Goal: Check status: Check status

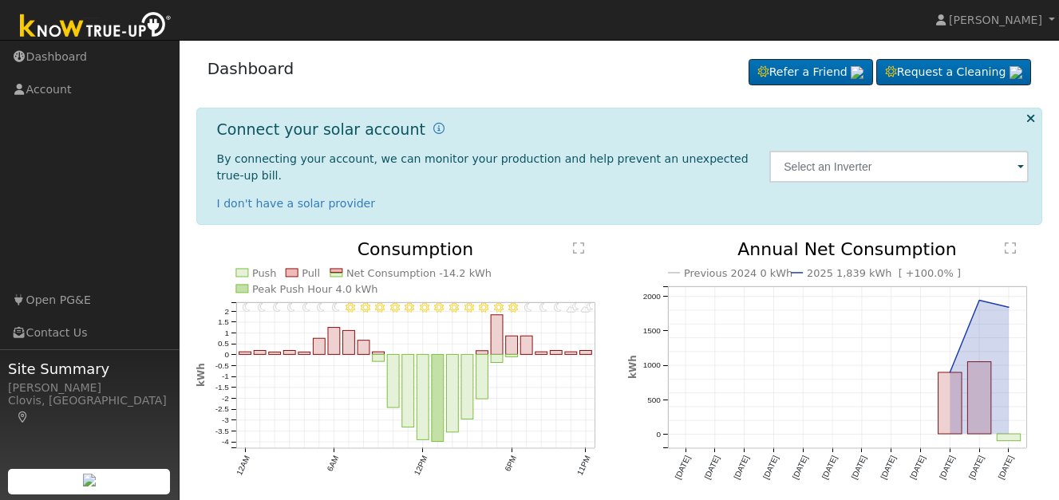
scroll to position [44, 0]
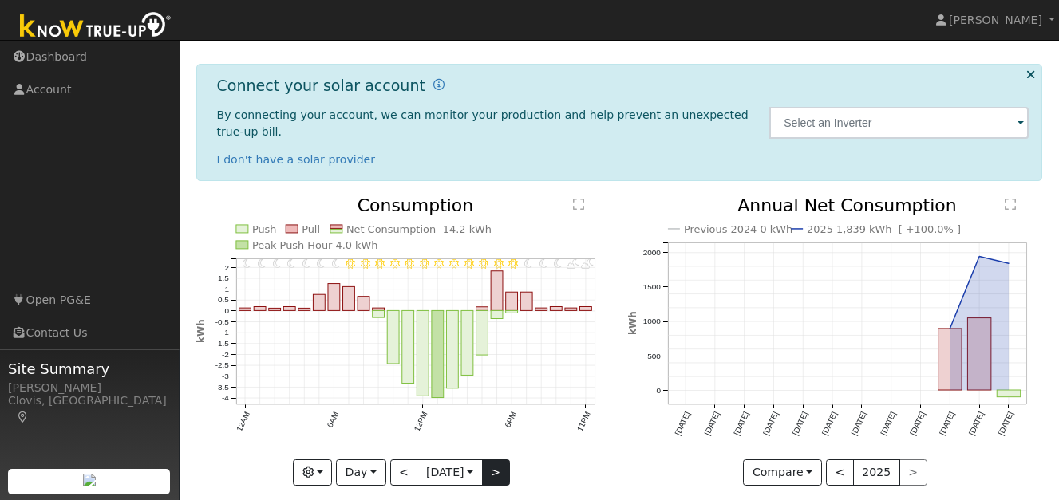
click at [499, 460] on button ">" at bounding box center [496, 473] width 28 height 27
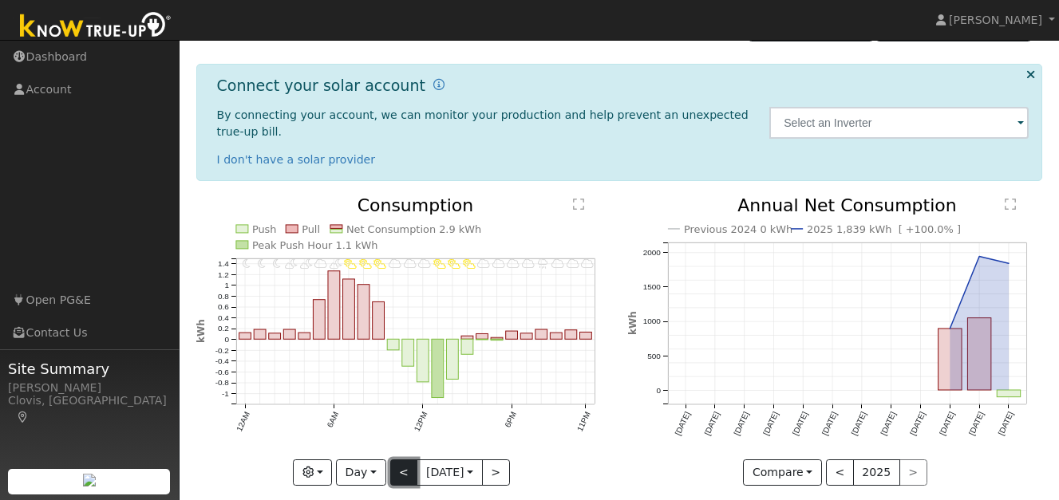
click at [395, 460] on button "<" at bounding box center [404, 473] width 28 height 27
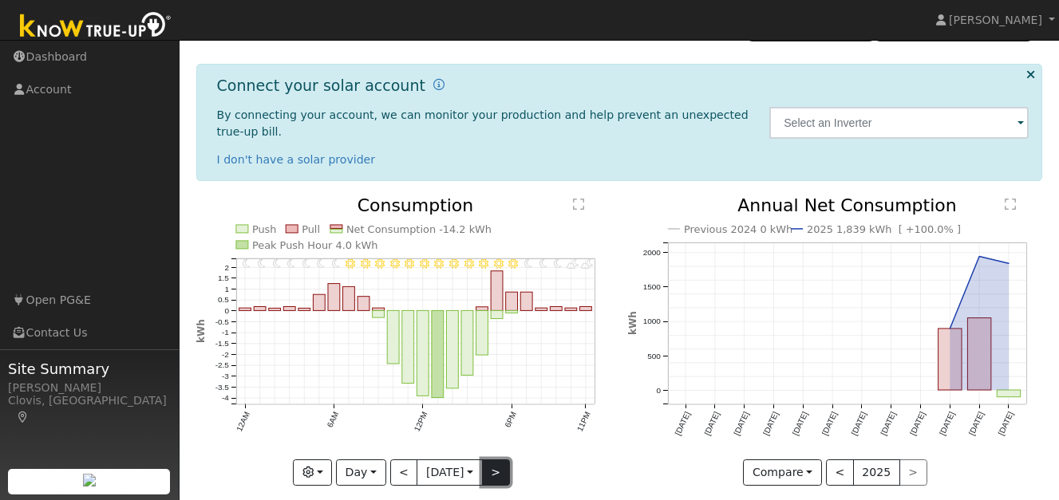
click at [502, 460] on button ">" at bounding box center [496, 473] width 28 height 27
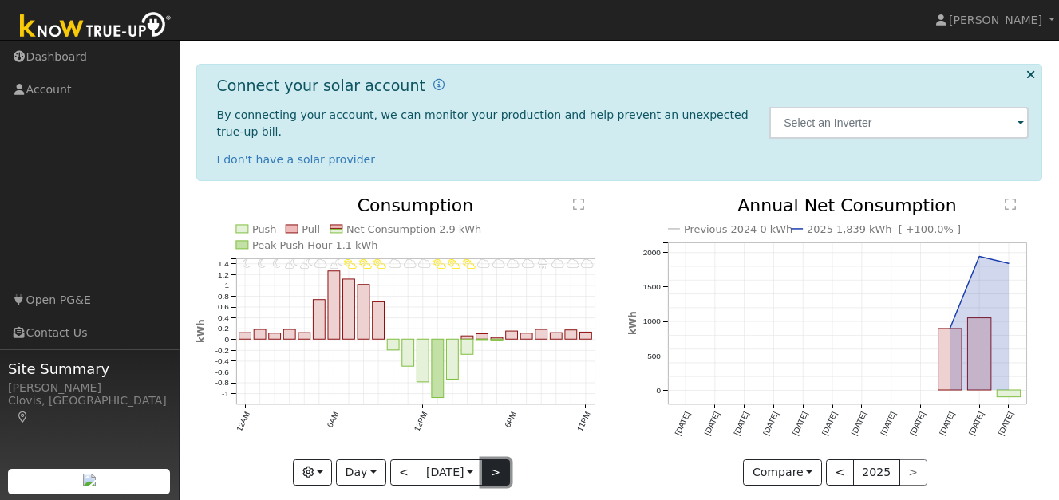
click at [502, 460] on button ">" at bounding box center [496, 473] width 28 height 27
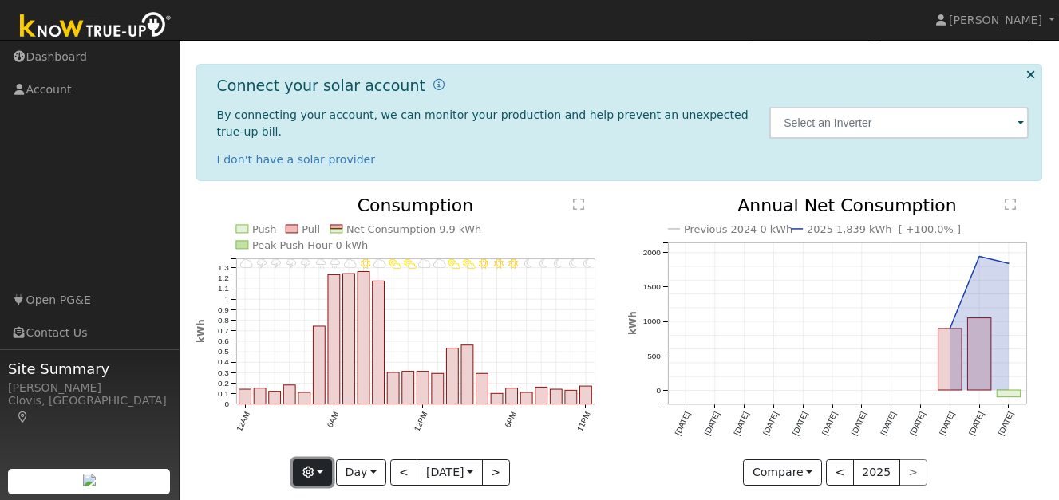
click at [310, 467] on icon "button" at bounding box center [307, 472] width 11 height 11
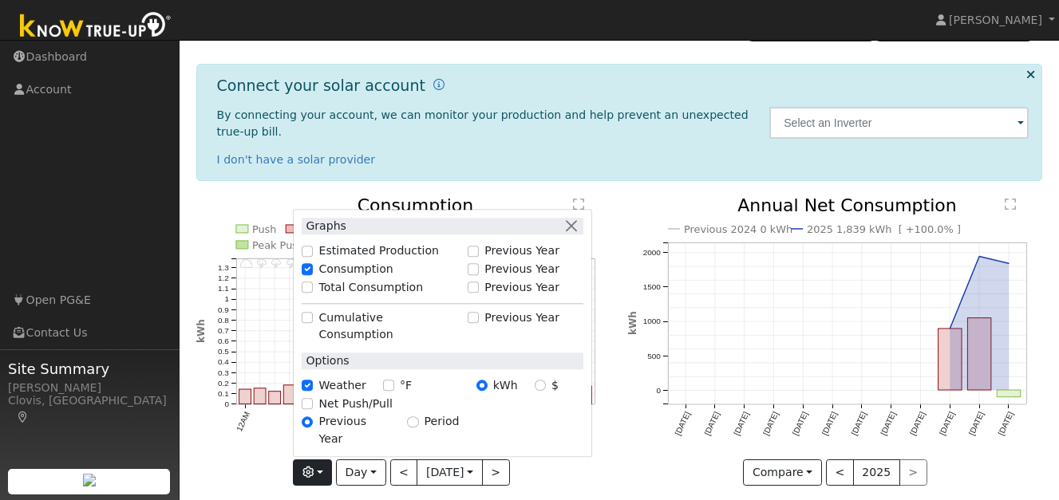
click at [590, 439] on div "Graphs Estimated Production Previous Year Consumption Previous Year Total Consu…" at bounding box center [442, 333] width 299 height 249
click at [309, 467] on icon "button" at bounding box center [307, 472] width 11 height 11
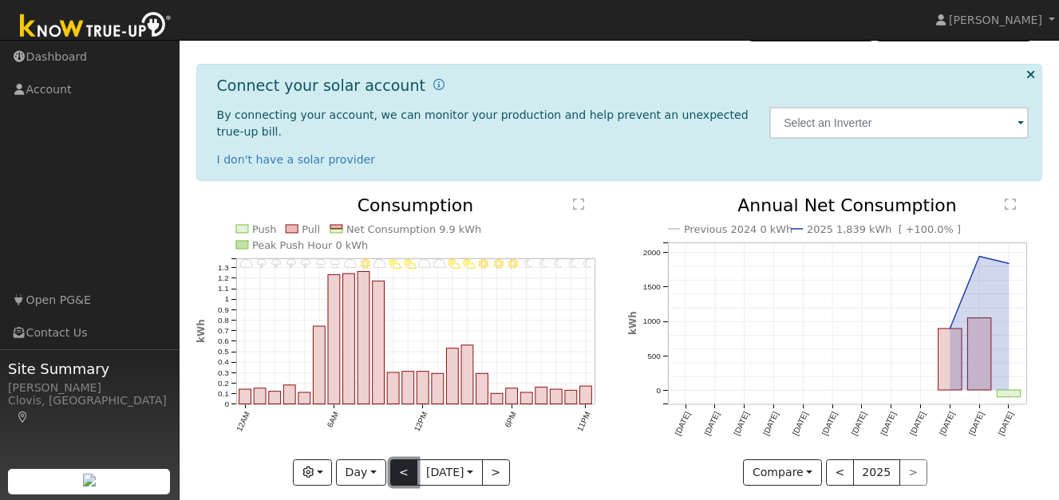
click at [398, 460] on button "<" at bounding box center [404, 473] width 28 height 27
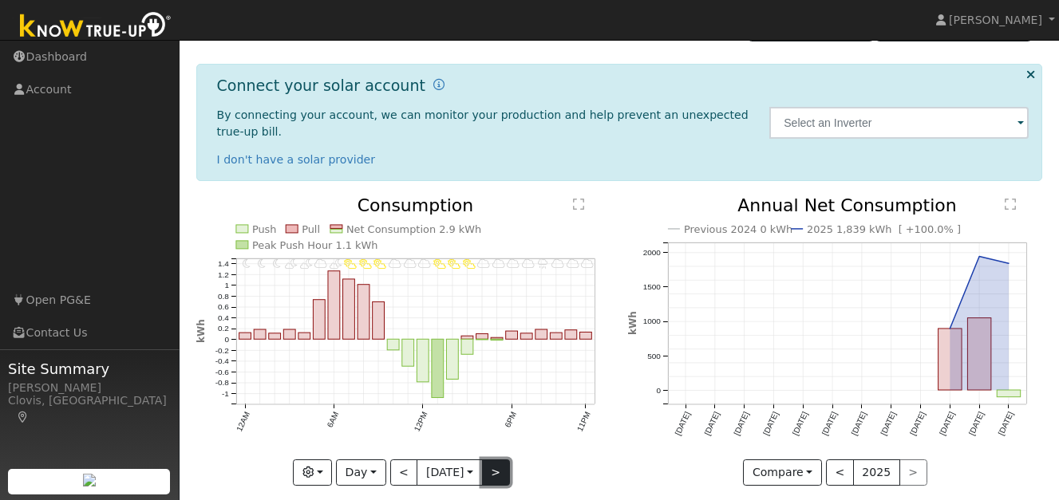
click at [499, 460] on button ">" at bounding box center [496, 473] width 28 height 27
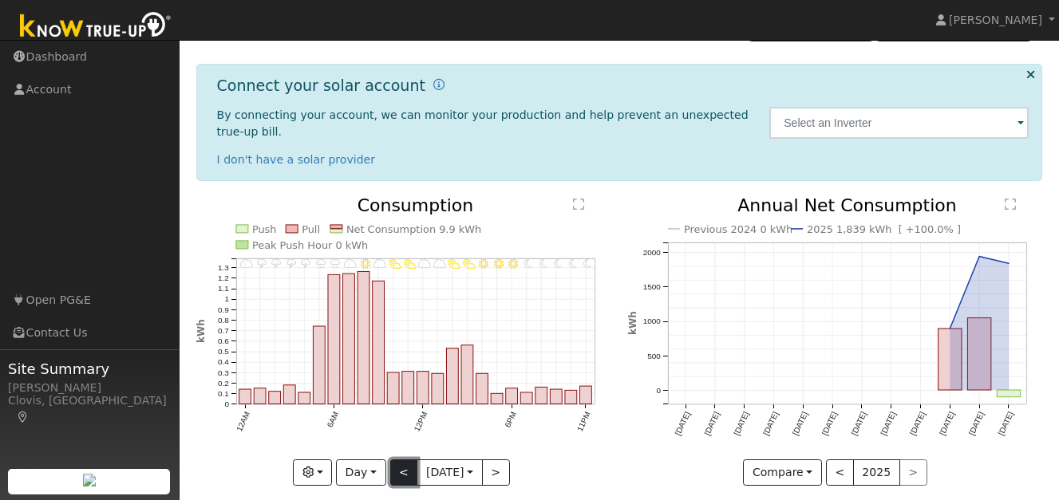
click at [405, 460] on button "<" at bounding box center [404, 473] width 28 height 27
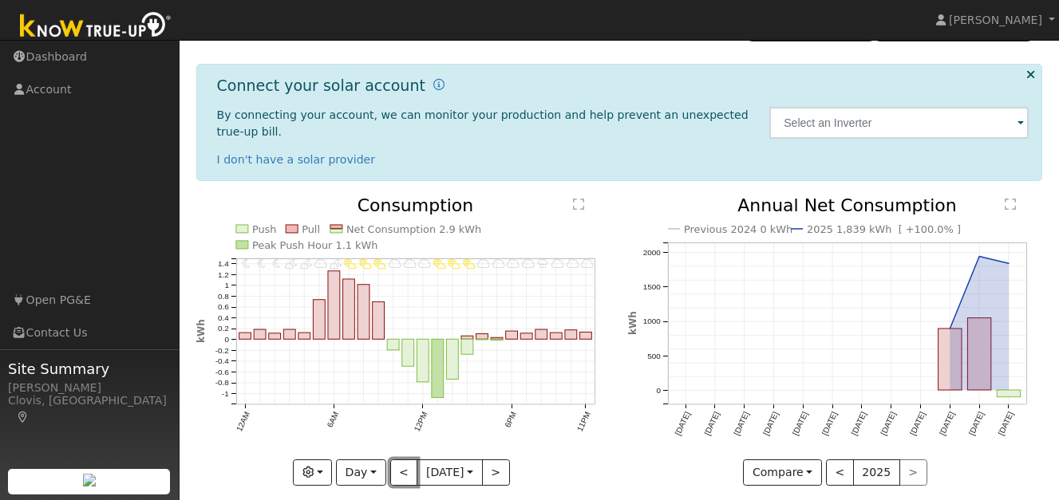
click at [404, 460] on button "<" at bounding box center [404, 473] width 28 height 27
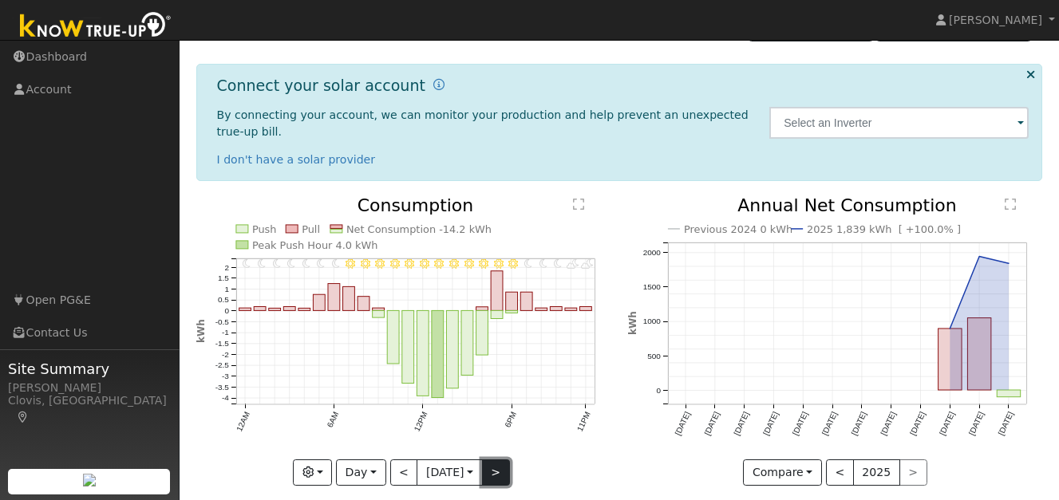
click at [497, 460] on button ">" at bounding box center [496, 473] width 28 height 27
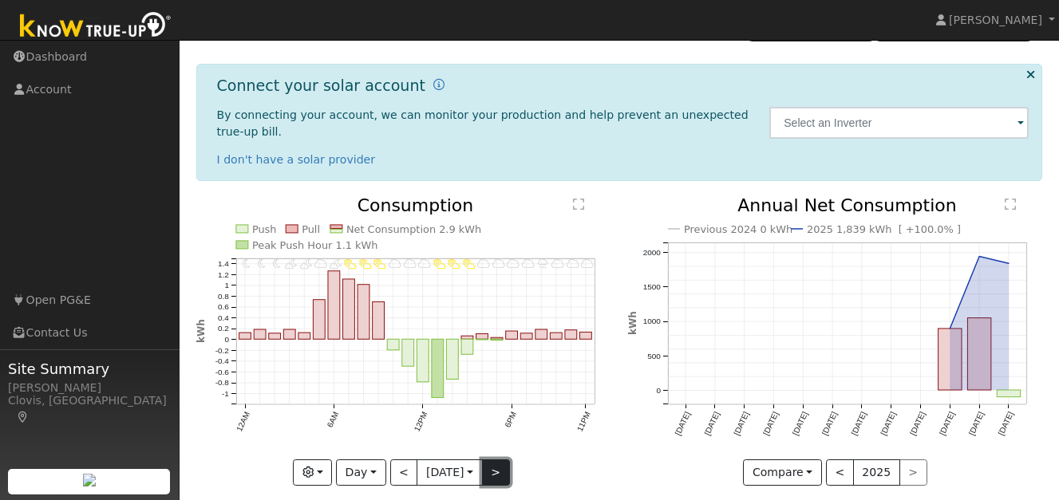
click at [500, 460] on button ">" at bounding box center [496, 473] width 28 height 27
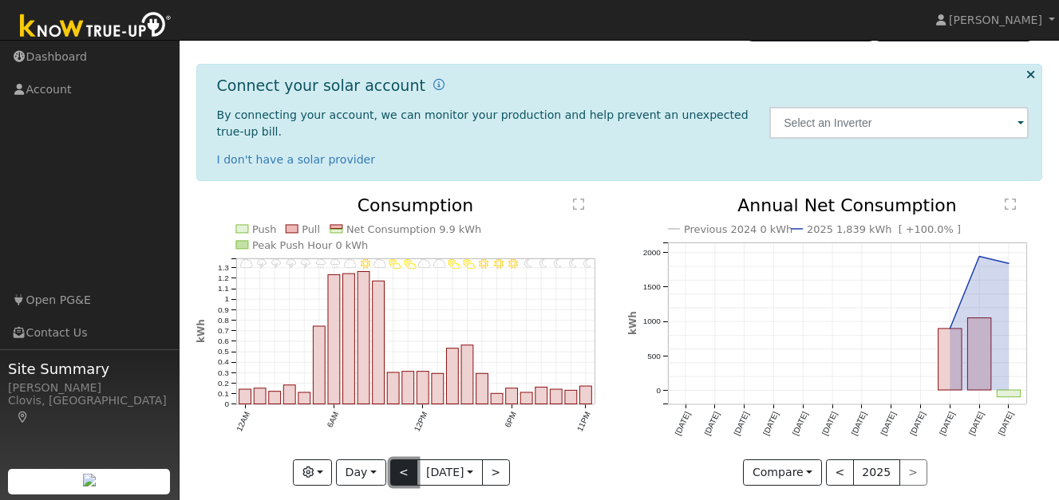
click at [406, 460] on button "<" at bounding box center [404, 473] width 28 height 27
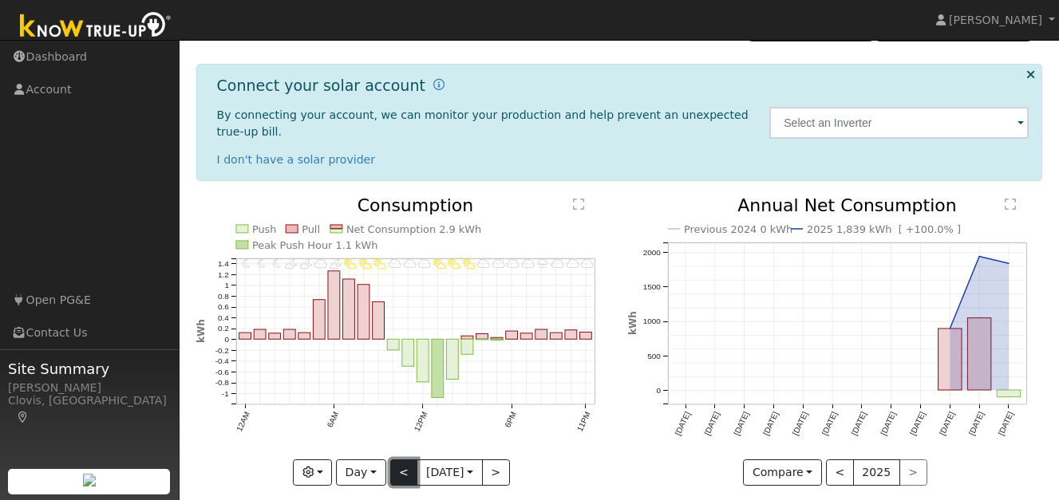
click at [401, 460] on button "<" at bounding box center [404, 473] width 28 height 27
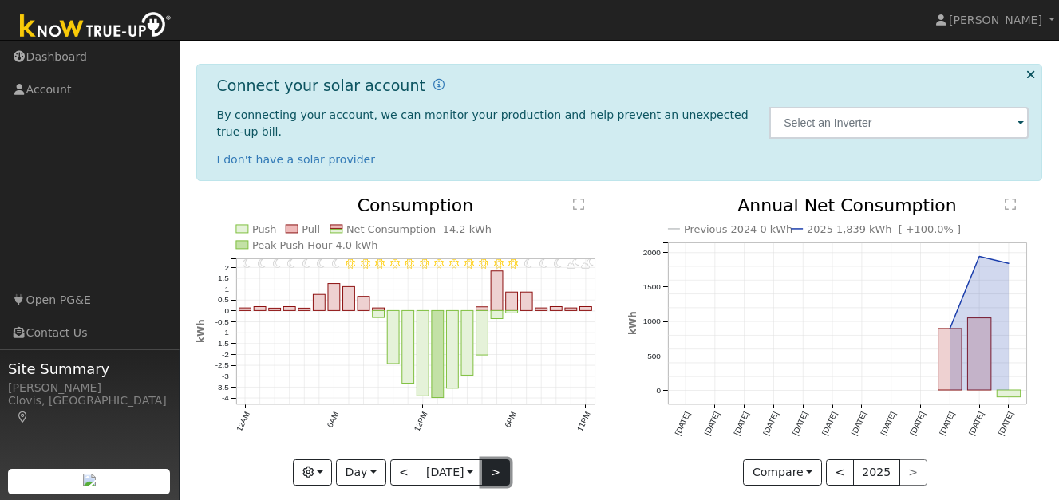
click at [496, 460] on button ">" at bounding box center [496, 473] width 28 height 27
type input "[DATE]"
